Goal: Task Accomplishment & Management: Use online tool/utility

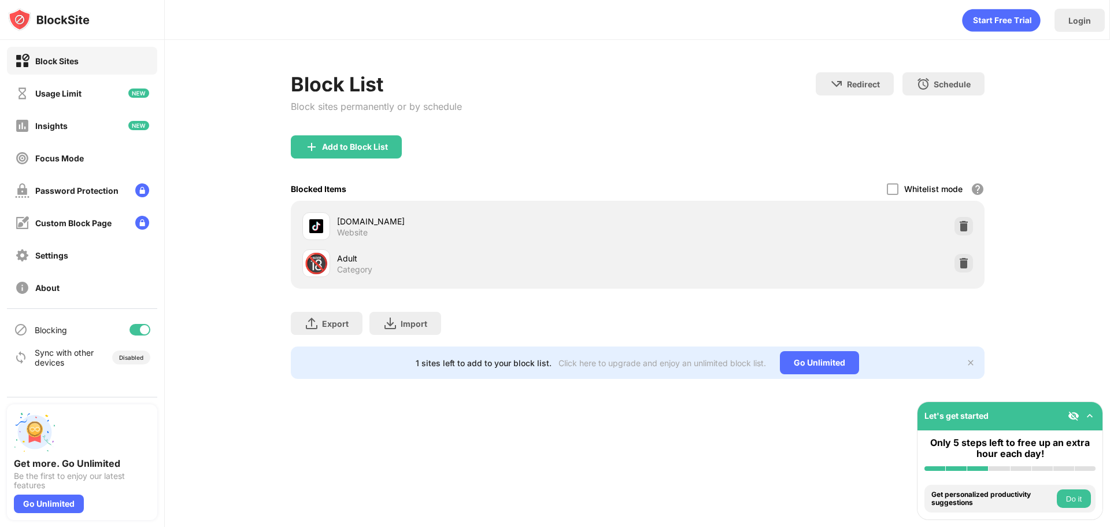
click at [408, 151] on div "Add to Block List" at bounding box center [638, 156] width 694 height 42
click at [388, 150] on div "Add to Block List" at bounding box center [346, 146] width 111 height 23
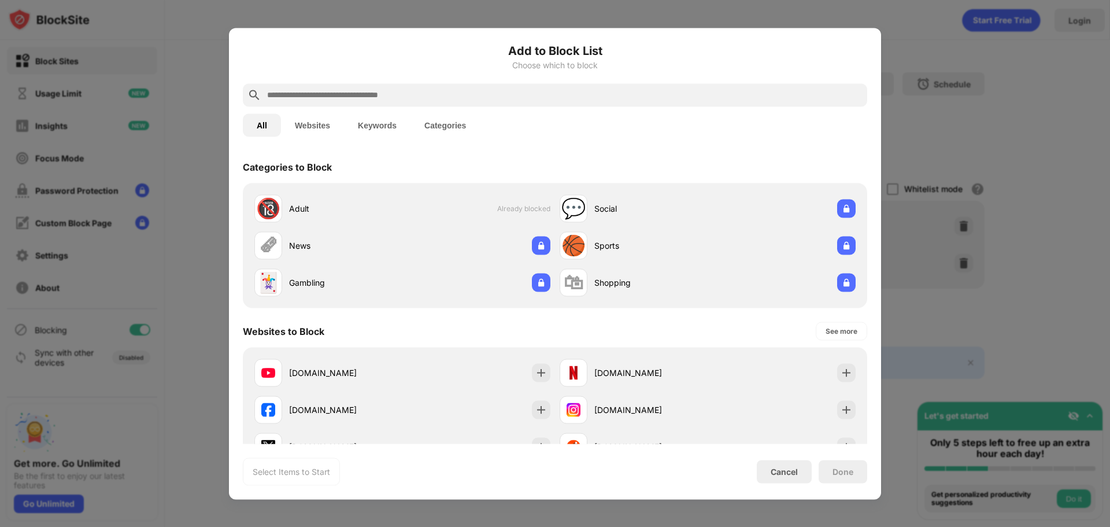
scroll to position [231, 0]
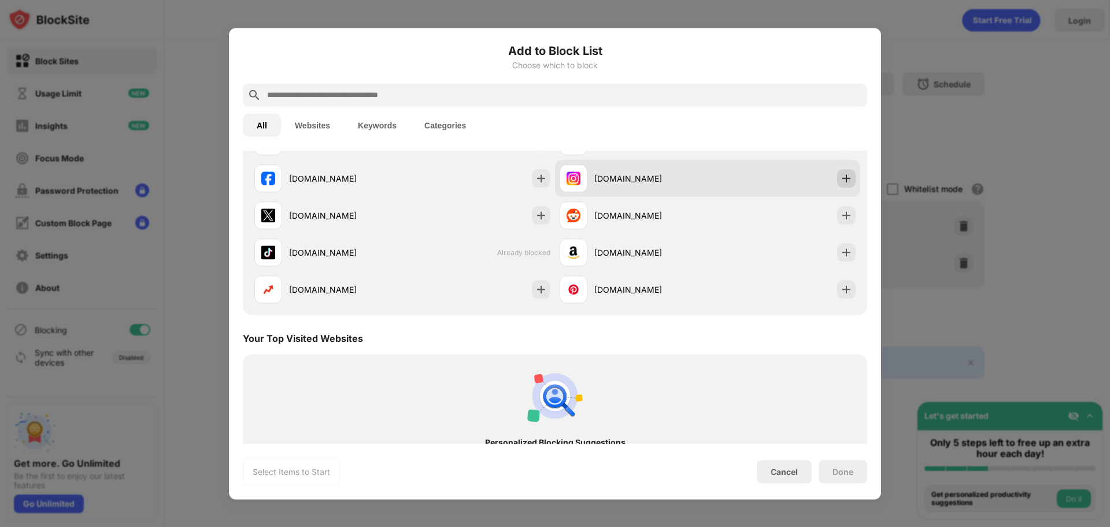
click at [841, 176] on img at bounding box center [847, 178] width 12 height 12
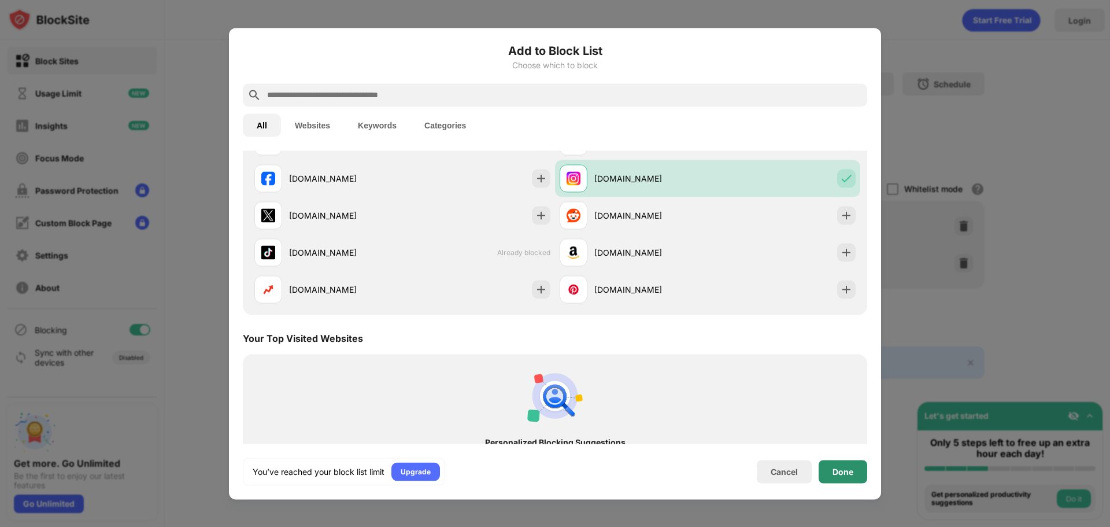
click at [835, 472] on div "Done" at bounding box center [842, 471] width 21 height 9
